Goal: Information Seeking & Learning: Learn about a topic

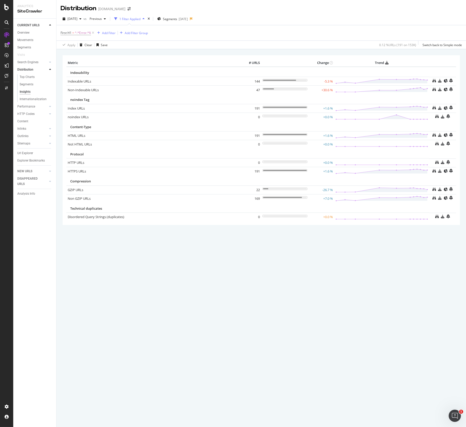
click at [330, 88] on td "+30.6 %" at bounding box center [321, 90] width 25 height 9
click at [78, 82] on link "Indexable URLs" at bounding box center [79, 81] width 23 height 5
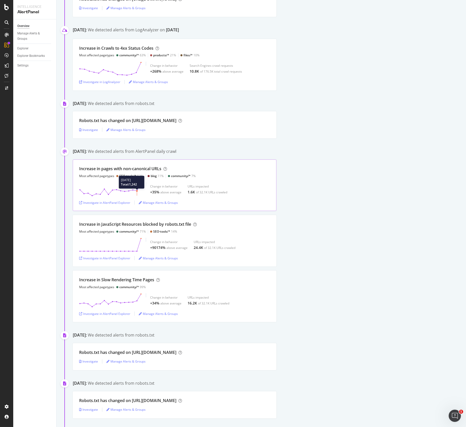
scroll to position [250, 0]
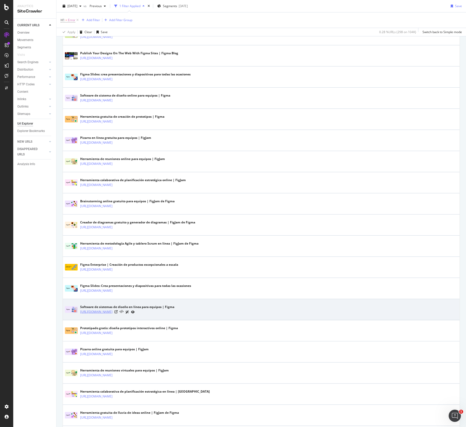
scroll to position [777, 0]
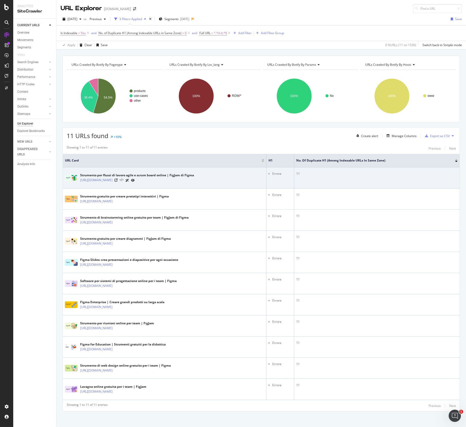
click at [123, 179] on icon at bounding box center [122, 180] width 4 height 4
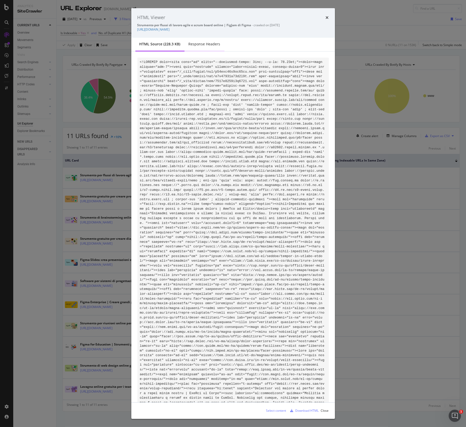
click at [206, 47] on div "Response Headers" at bounding box center [205, 44] width 40 height 14
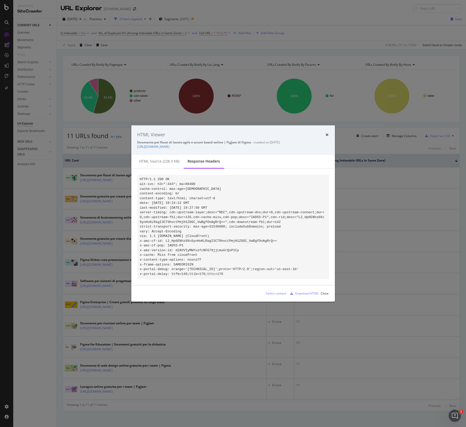
click at [174, 155] on div "HTML source (228.3 KB)" at bounding box center [159, 161] width 48 height 14
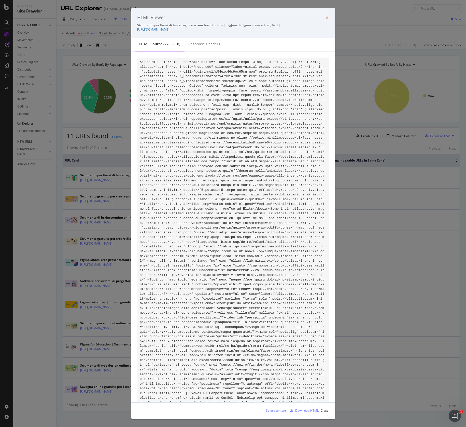
click at [326, 17] on icon "times" at bounding box center [327, 18] width 3 height 4
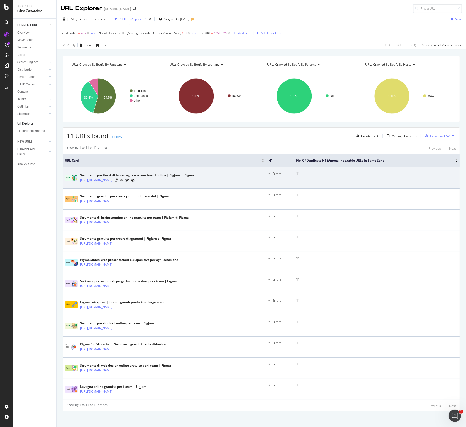
click at [123, 179] on icon at bounding box center [122, 180] width 4 height 4
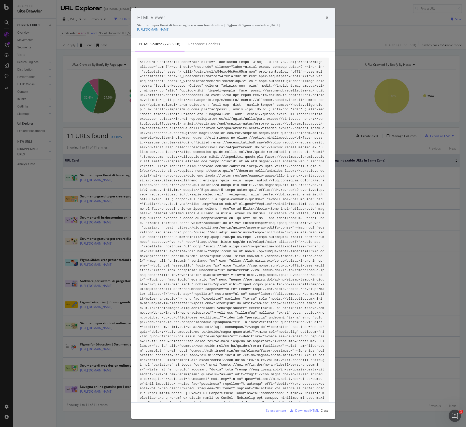
click at [122, 182] on div "HTML Viewer Strumento per flussi di lavoro agile e scrum board online | FigJam …" at bounding box center [233, 213] width 466 height 427
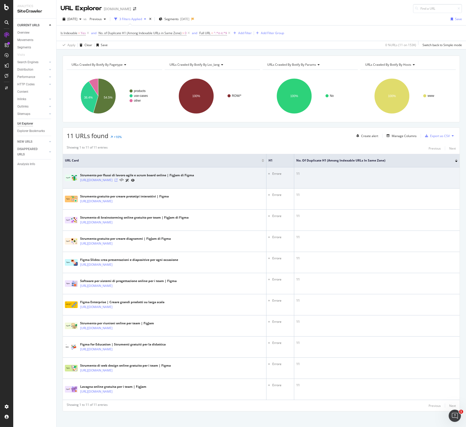
click at [118, 178] on icon at bounding box center [116, 179] width 3 height 3
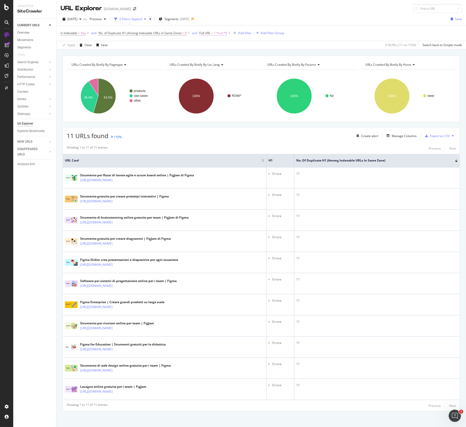
click at [213, 33] on span "=" at bounding box center [212, 33] width 2 height 4
click at [254, 53] on div at bounding box center [255, 54] width 7 height 8
click at [218, 63] on div "Cancel Add filter Apply" at bounding box center [231, 64] width 58 height 5
click at [215, 63] on div "Cancel" at bounding box center [213, 64] width 10 height 4
click at [230, 34] on icon at bounding box center [229, 33] width 4 height 5
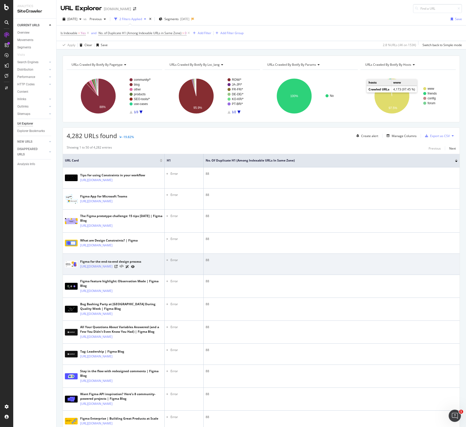
scroll to position [1, 0]
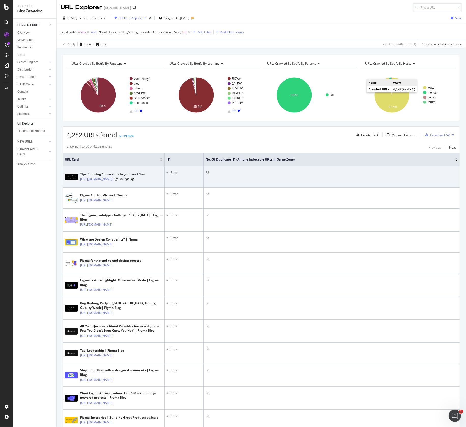
click at [123, 179] on icon at bounding box center [122, 179] width 4 height 4
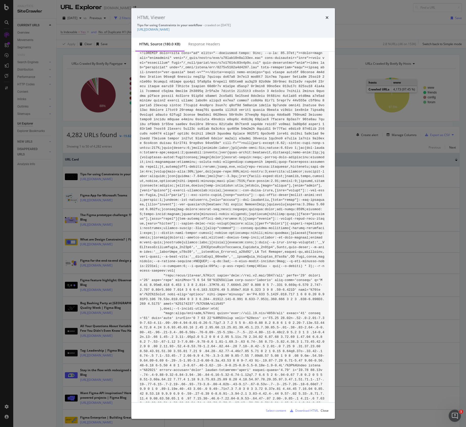
scroll to position [0, 0]
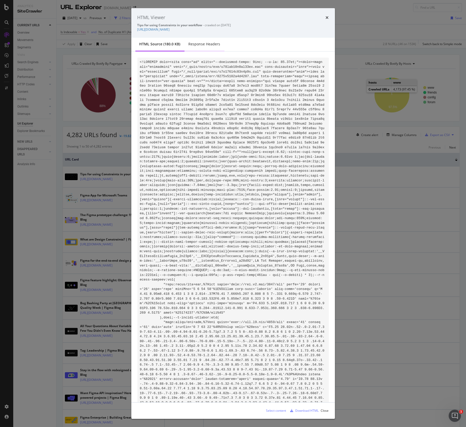
click at [215, 45] on div "Response Headers" at bounding box center [205, 43] width 32 height 5
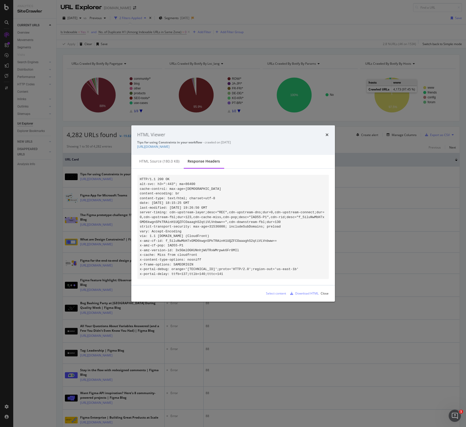
click at [217, 211] on code "HTTP/1.1 200 OK alt-svc: h3=":443"; ma=86400 cache-control: max-age=[DEMOGRAPHI…" at bounding box center [232, 226] width 185 height 98
click at [327, 133] on icon "times" at bounding box center [327, 135] width 3 height 4
